Goal: Information Seeking & Learning: Learn about a topic

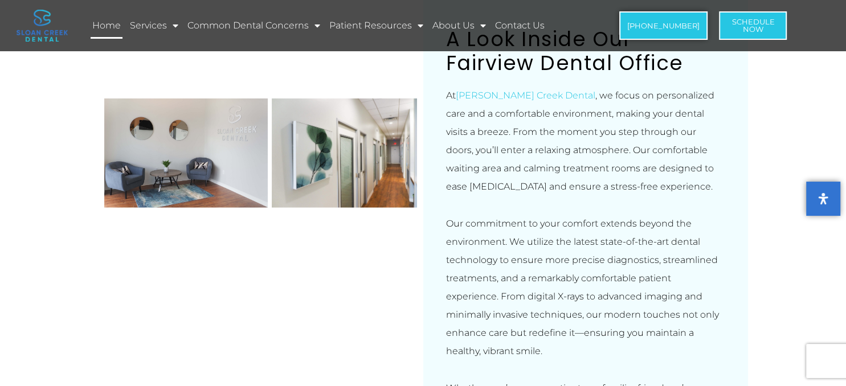
scroll to position [2948, 0]
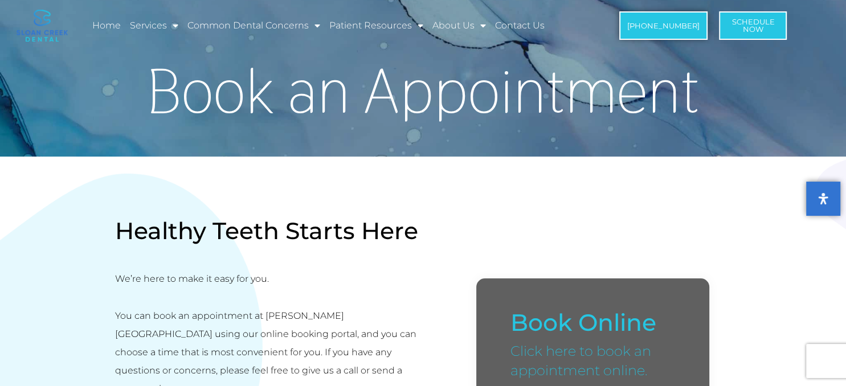
scroll to position [180, 0]
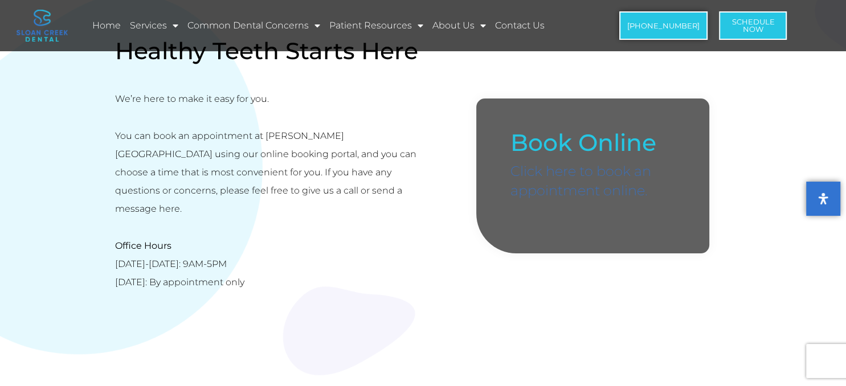
click at [553, 182] on link "Click here to book an appointment online." at bounding box center [580, 181] width 141 height 36
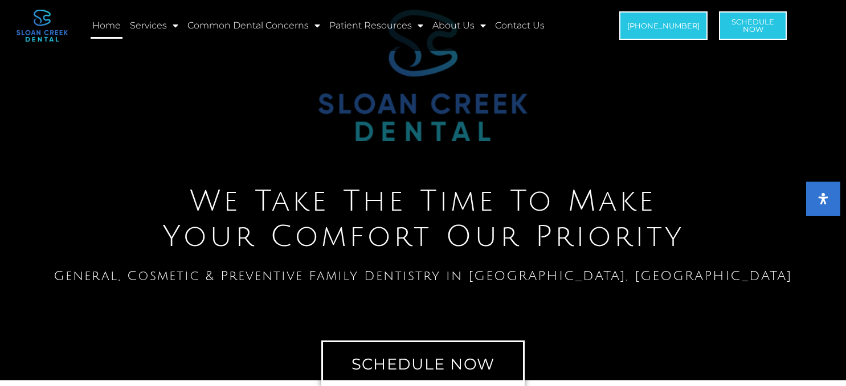
scroll to position [2948, 0]
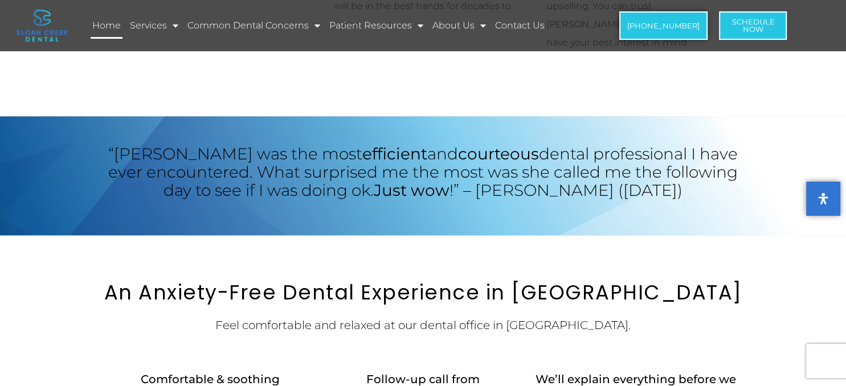
scroll to position [1744, 0]
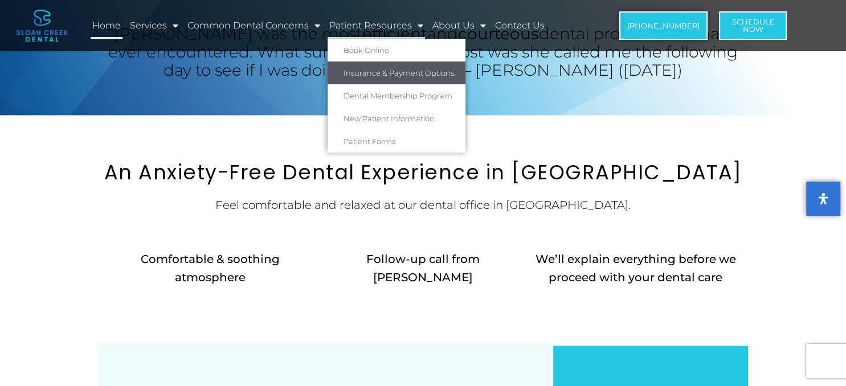
click at [385, 71] on link "Insurance & Payment Options" at bounding box center [397, 73] width 138 height 23
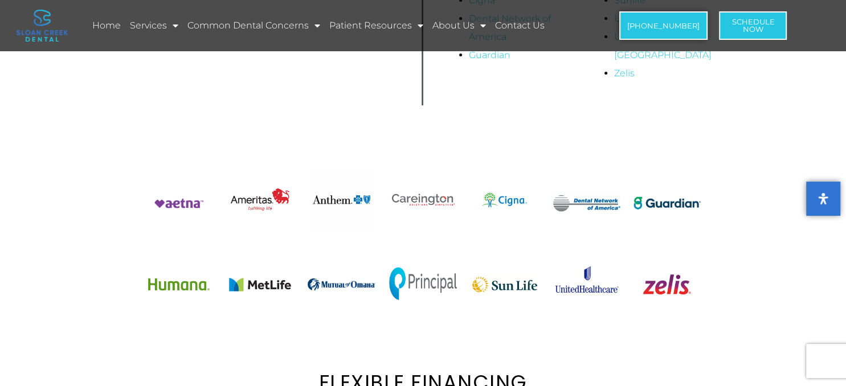
scroll to position [180, 0]
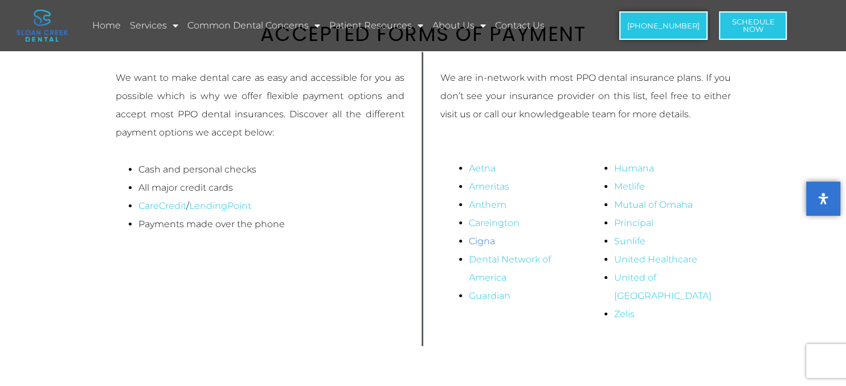
click at [480, 240] on link "Cigna" at bounding box center [482, 241] width 26 height 11
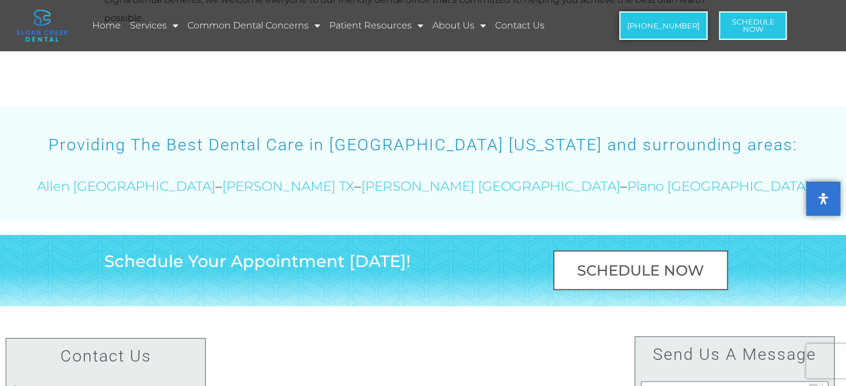
scroll to position [3068, 0]
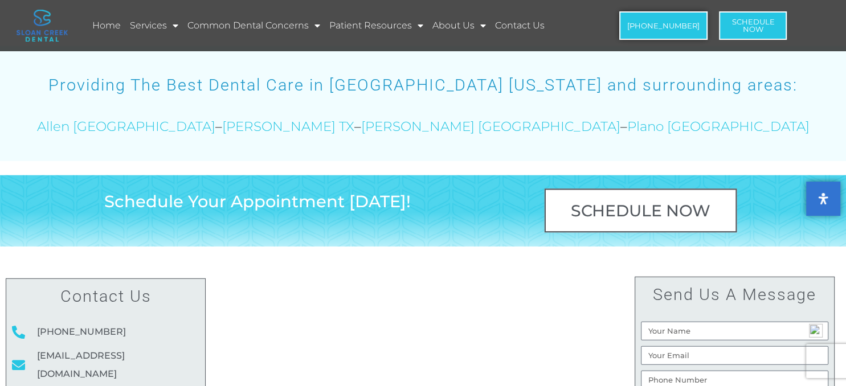
click at [597, 203] on span "Schedule Now" at bounding box center [641, 211] width 140 height 16
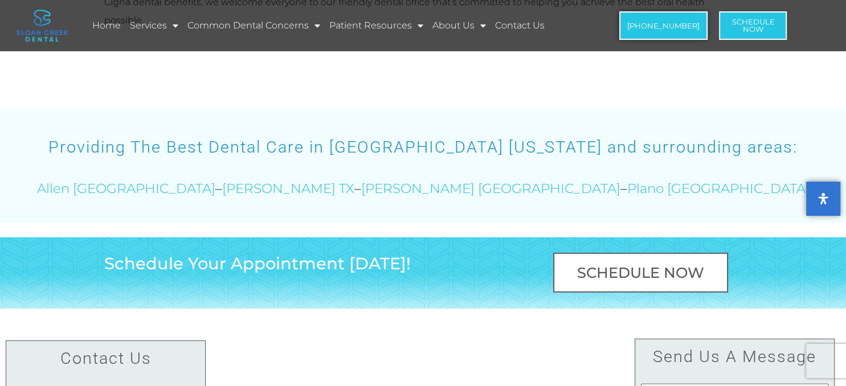
scroll to position [3066, 0]
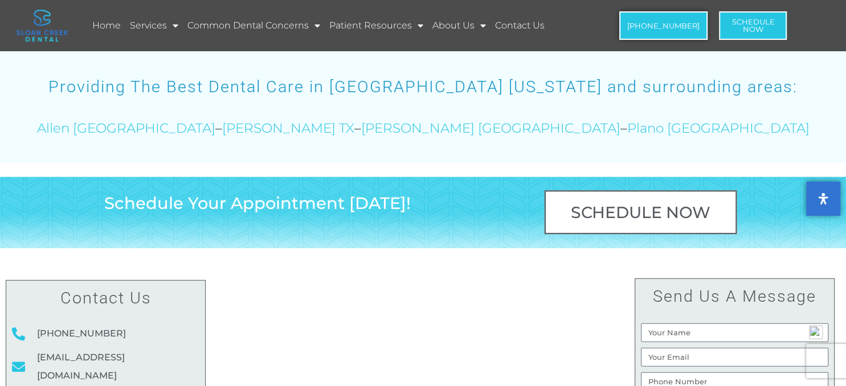
click at [588, 205] on span "Schedule Now" at bounding box center [641, 213] width 140 height 16
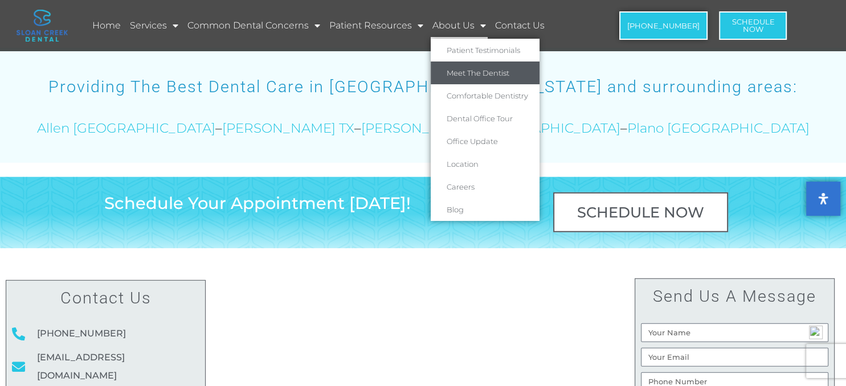
click at [483, 77] on link "Meet The Dentist" at bounding box center [485, 73] width 109 height 23
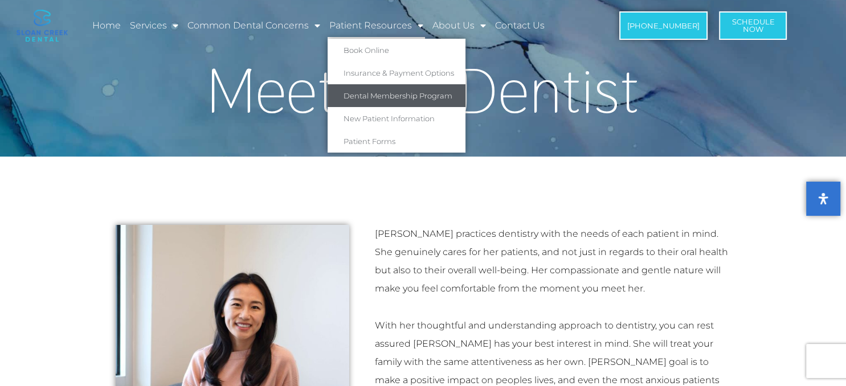
click at [377, 95] on link "Dental Membership Program" at bounding box center [397, 95] width 138 height 23
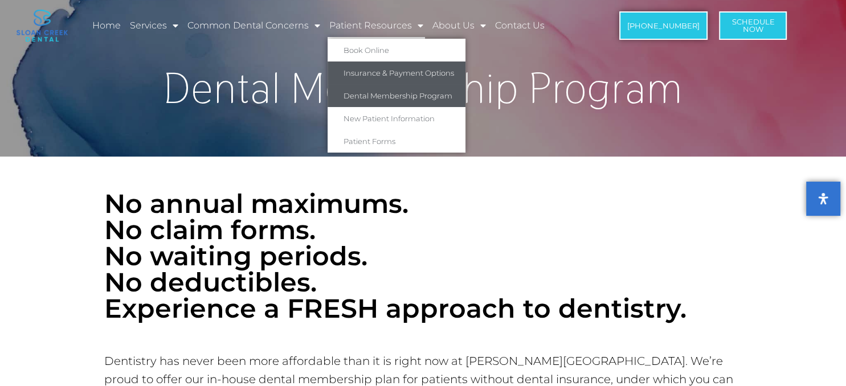
click at [376, 67] on link "Insurance & Payment Options" at bounding box center [397, 73] width 138 height 23
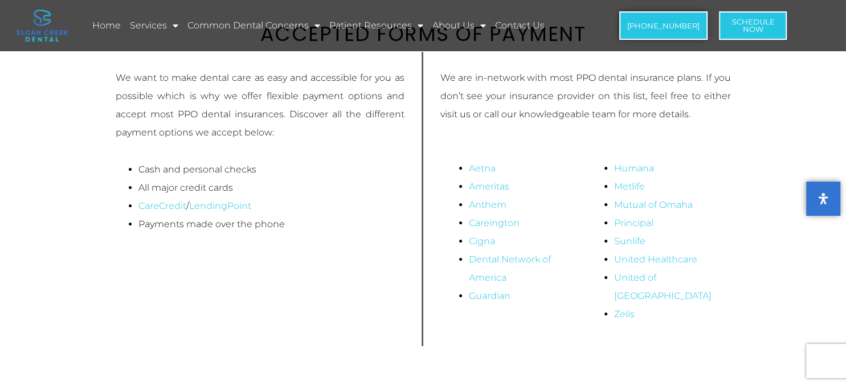
scroll to position [240, 0]
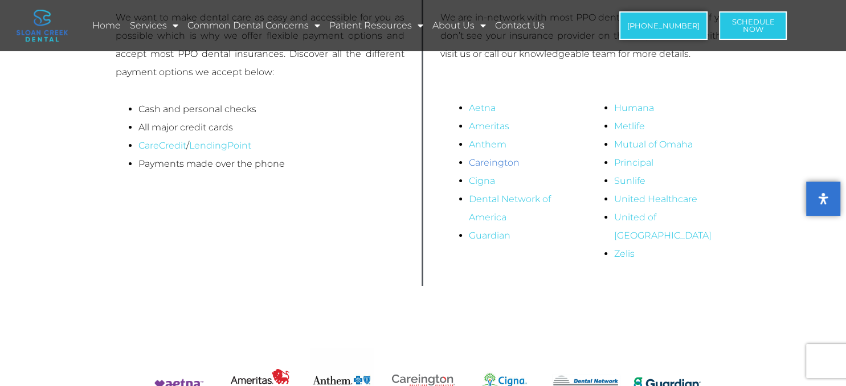
click at [484, 163] on link "Careington" at bounding box center [494, 162] width 51 height 11
